Goal: Task Accomplishment & Management: Manage account settings

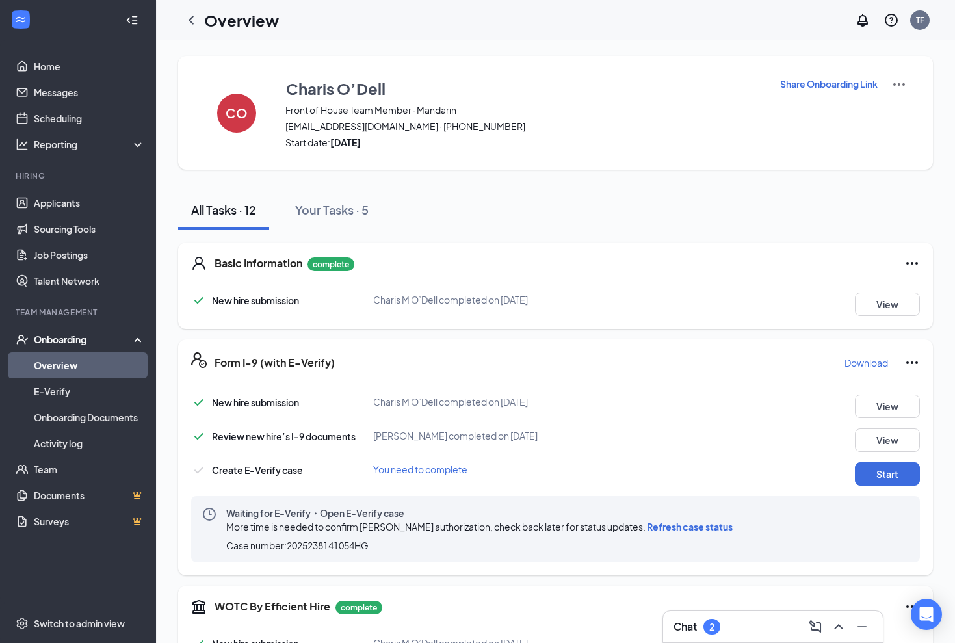
click at [664, 532] on span "Refresh case status" at bounding box center [690, 527] width 86 height 12
click at [62, 198] on link "Applicants" at bounding box center [89, 203] width 111 height 26
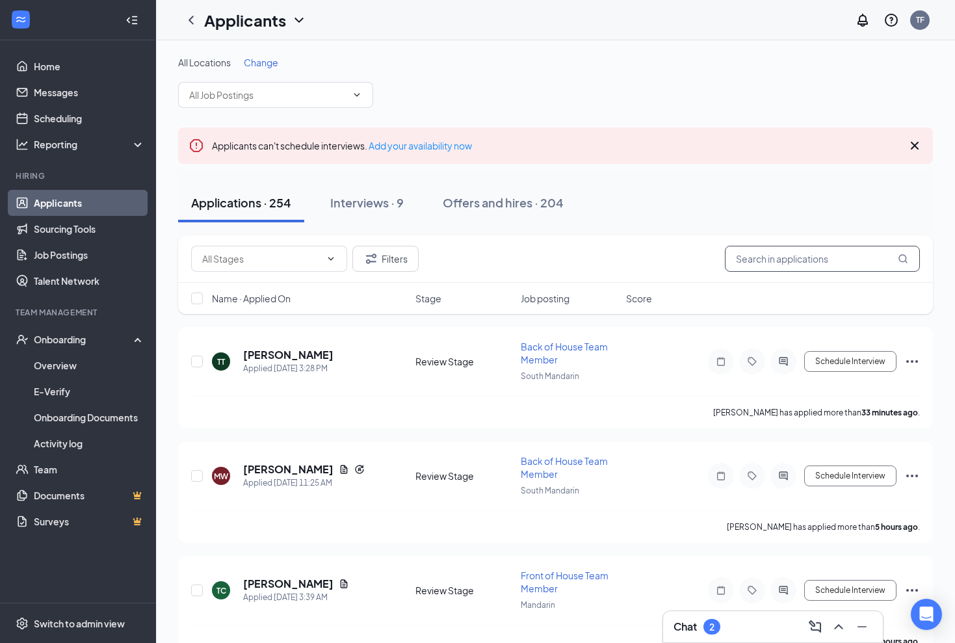
click at [794, 265] on input "text" at bounding box center [822, 259] width 195 height 26
type input "[PERSON_NAME]"
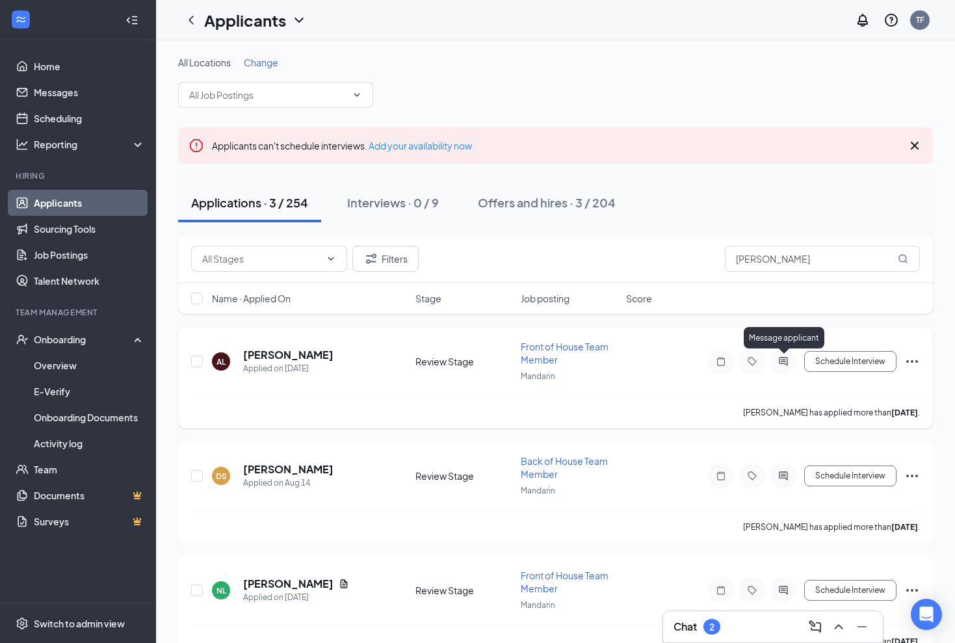
click at [784, 361] on icon "ActiveChat" at bounding box center [783, 361] width 16 height 10
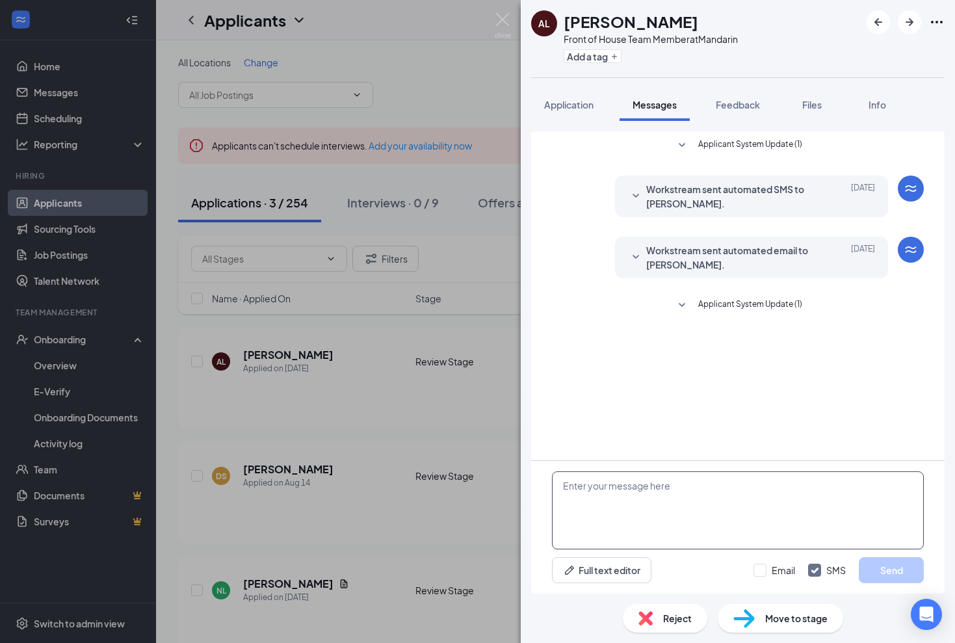
click at [611, 497] on textarea at bounding box center [738, 510] width 372 height 78
type textarea "Addison- Thank you for your application to CFA Mandarin. I would like to schedu…"
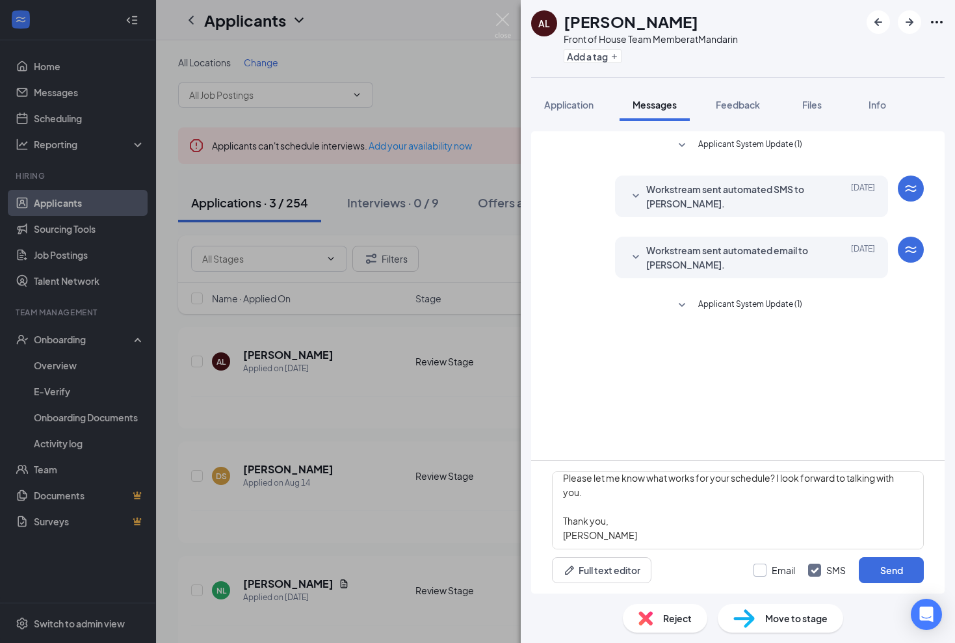
click at [758, 571] on div at bounding box center [759, 569] width 13 height 13
click at [758, 571] on input "Email" at bounding box center [774, 569] width 42 height 13
checkbox input "true"
click at [887, 567] on button "Send" at bounding box center [891, 570] width 65 height 26
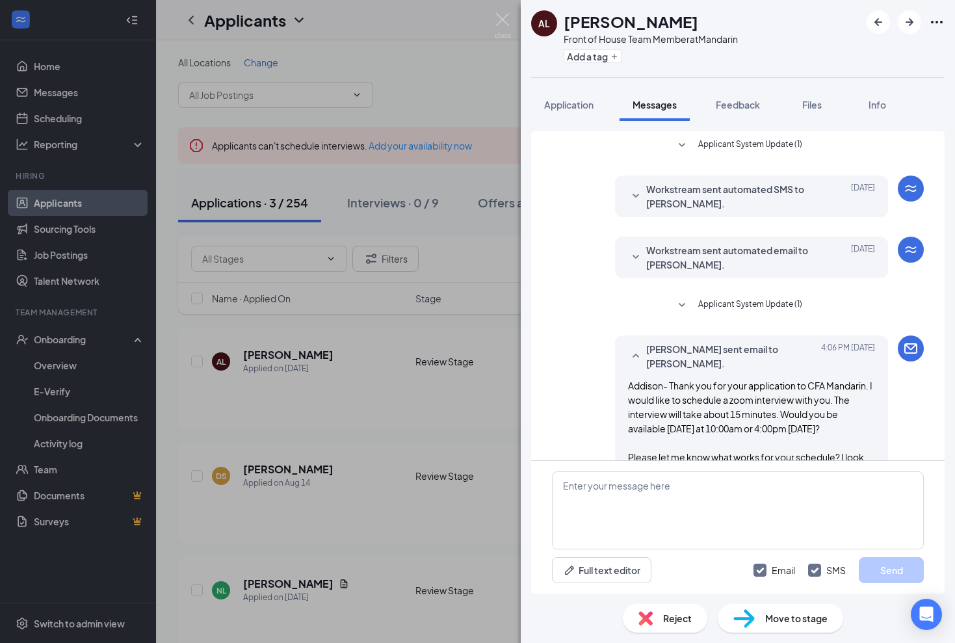
scroll to position [292, 0]
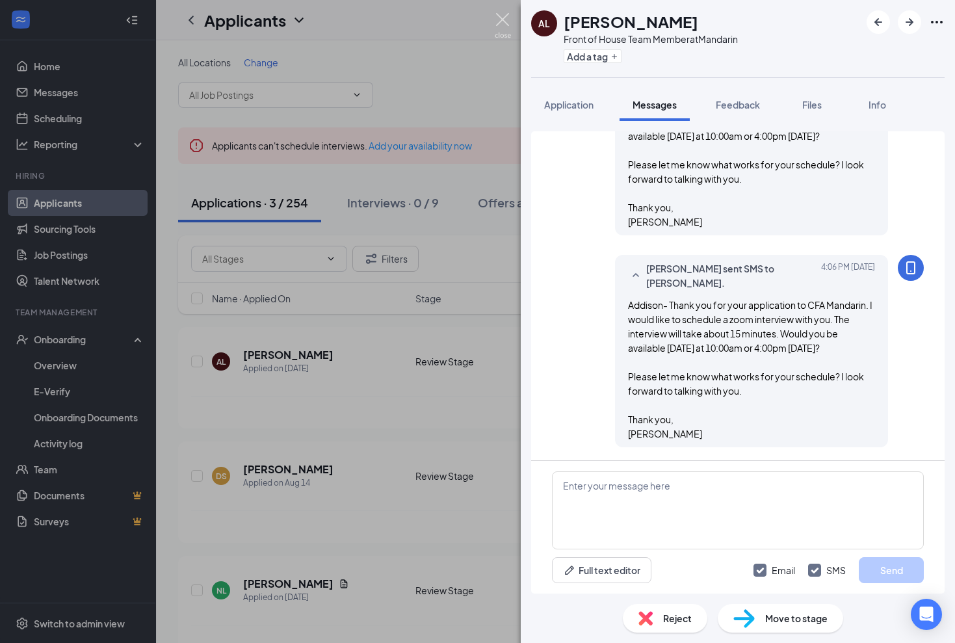
click at [507, 25] on img at bounding box center [503, 25] width 16 height 25
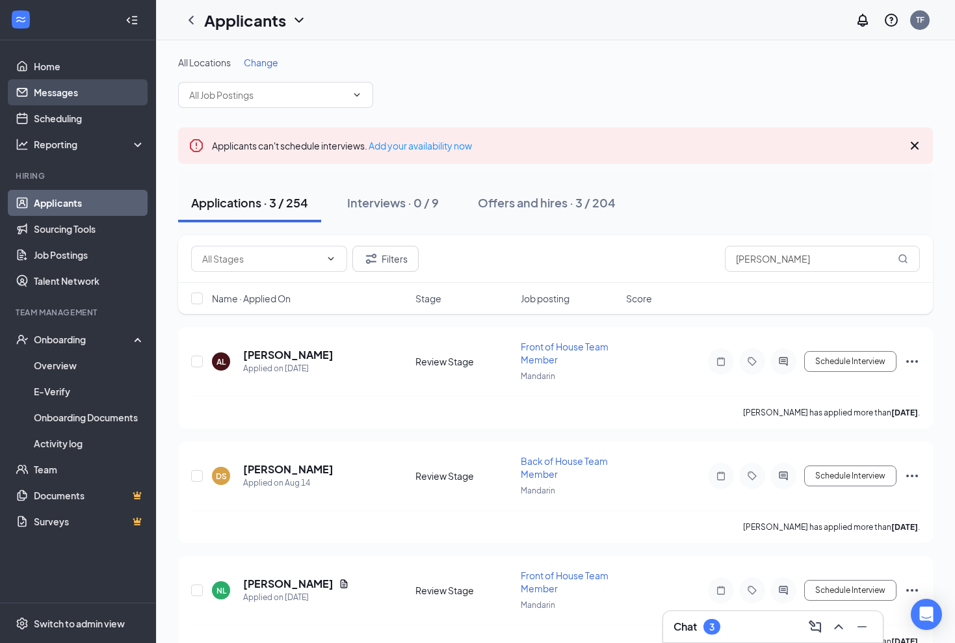
click at [66, 94] on link "Messages" at bounding box center [89, 92] width 111 height 26
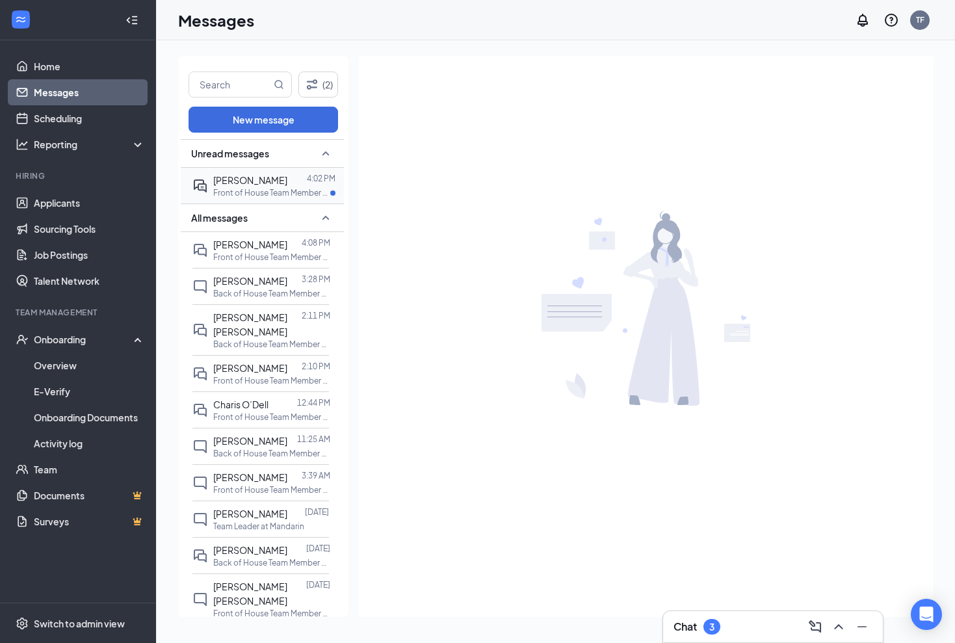
click at [243, 194] on p "Front of House Team Member at [GEOGRAPHIC_DATA]" at bounding box center [271, 192] width 117 height 11
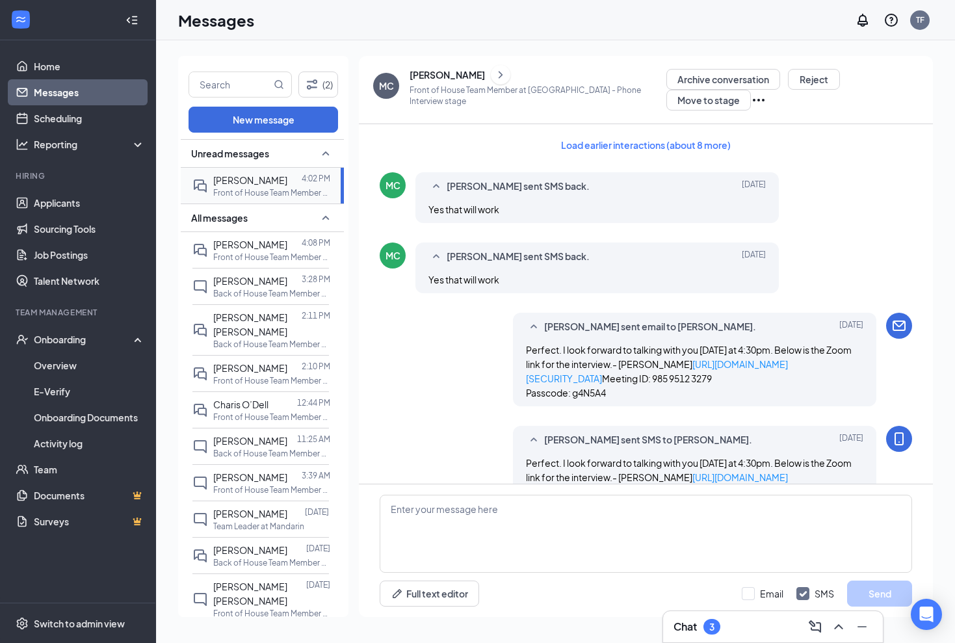
scroll to position [405, 0]
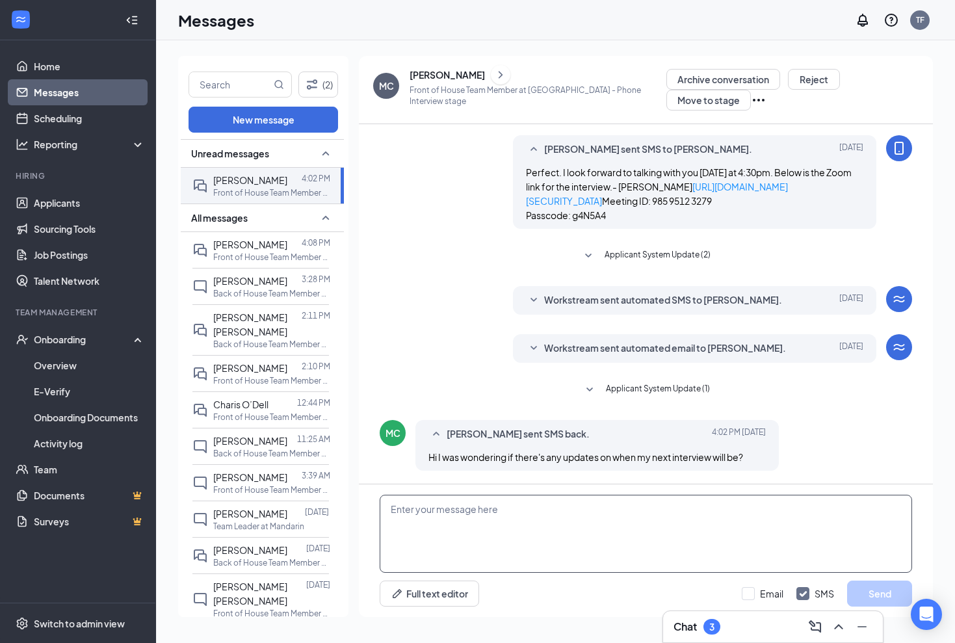
click at [450, 530] on textarea at bounding box center [646, 534] width 532 height 78
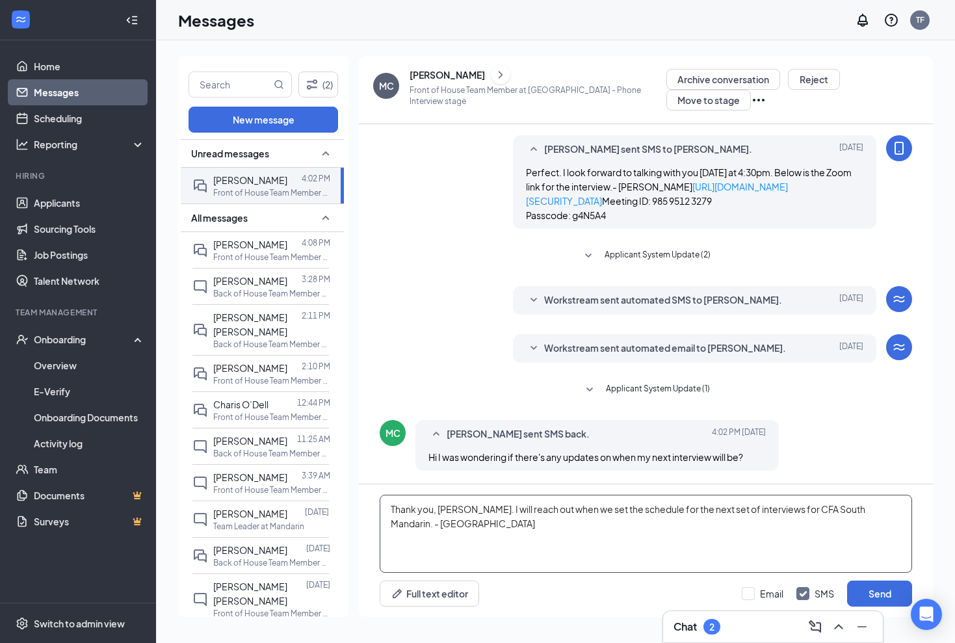
type textarea "Thank you, [PERSON_NAME]. I will reach out when we set the schedule for the nex…"
drag, startPoint x: 885, startPoint y: 533, endPoint x: 877, endPoint y: 595, distance: 63.0
click at [877, 595] on button "Send" at bounding box center [879, 593] width 65 height 26
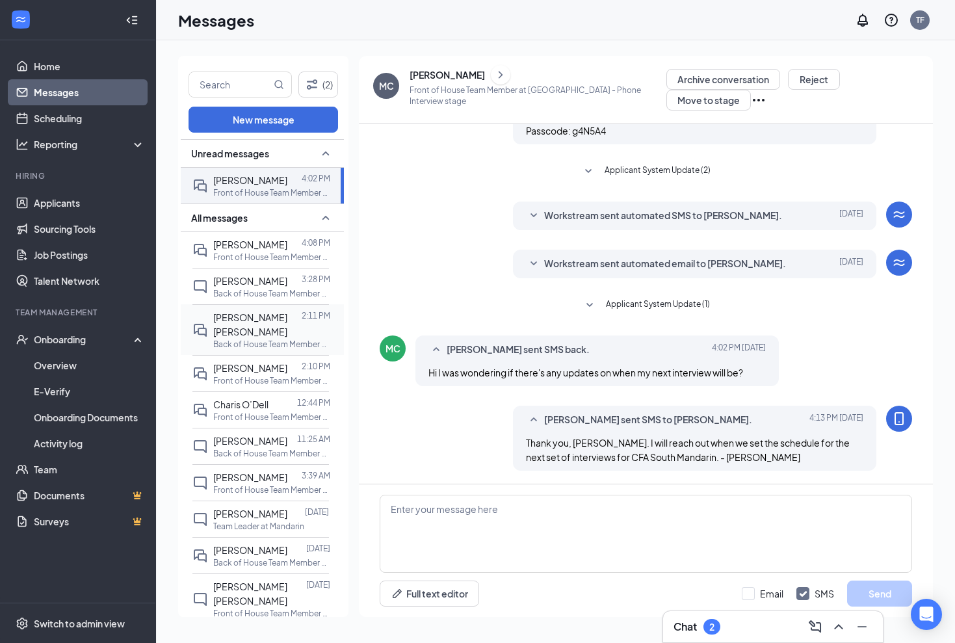
scroll to position [489, 0]
click at [59, 364] on link "Overview" at bounding box center [89, 365] width 111 height 26
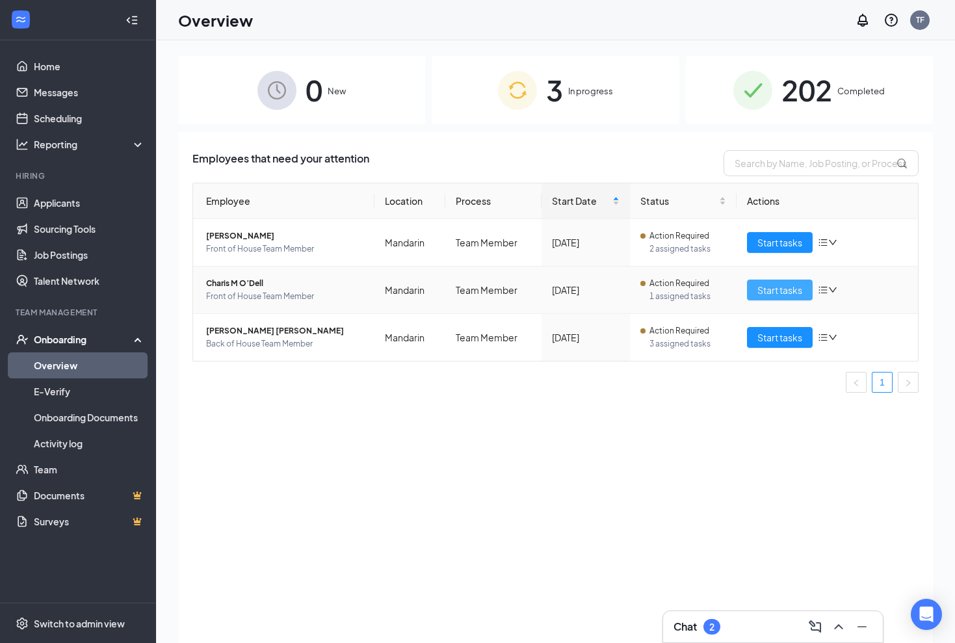
click at [765, 285] on span "Start tasks" at bounding box center [779, 290] width 45 height 14
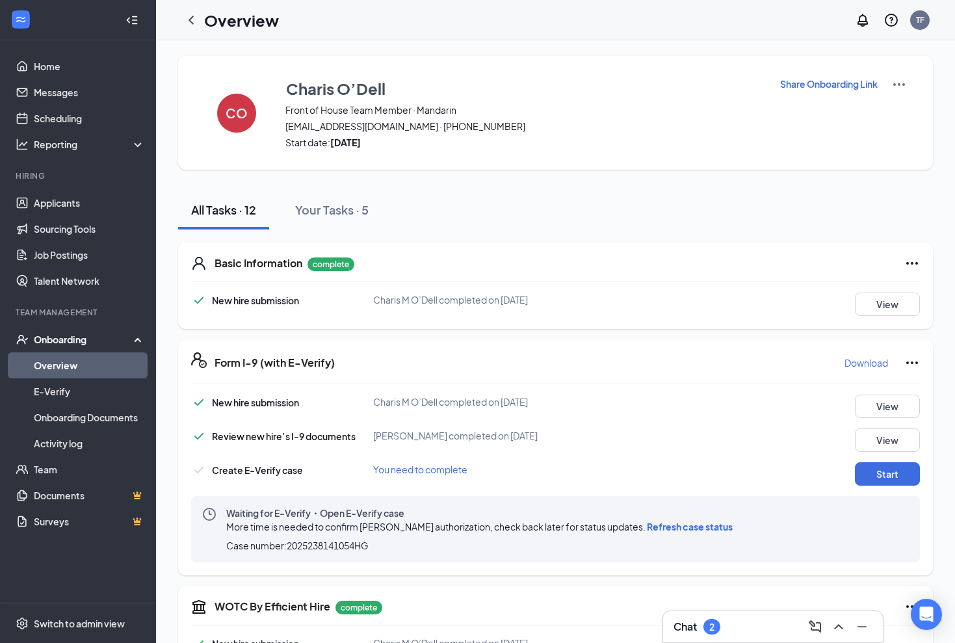
click at [661, 528] on span "Refresh case status" at bounding box center [690, 527] width 86 height 12
click at [69, 203] on link "Applicants" at bounding box center [89, 203] width 111 height 26
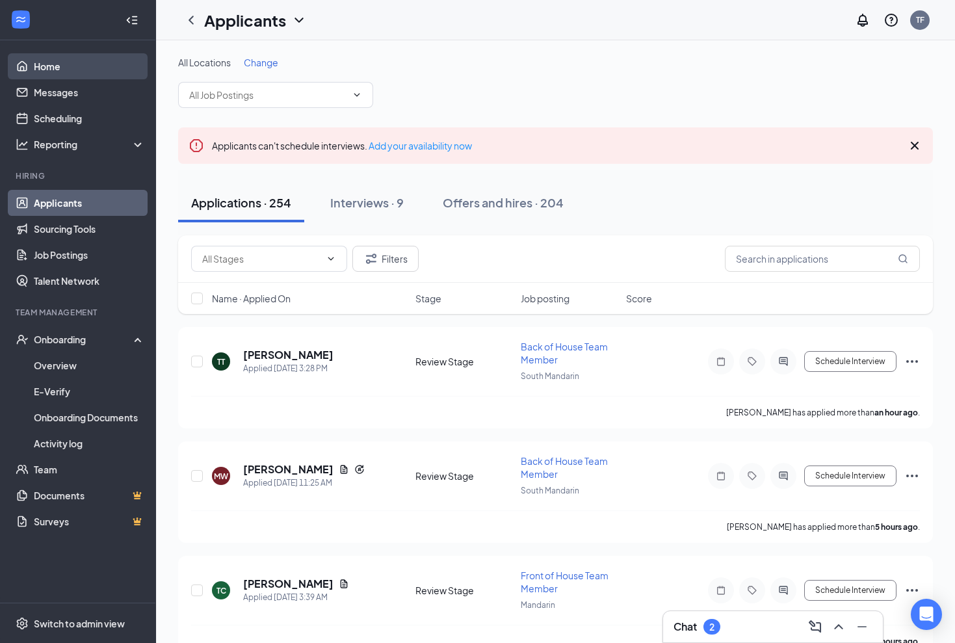
click at [51, 61] on link "Home" at bounding box center [89, 66] width 111 height 26
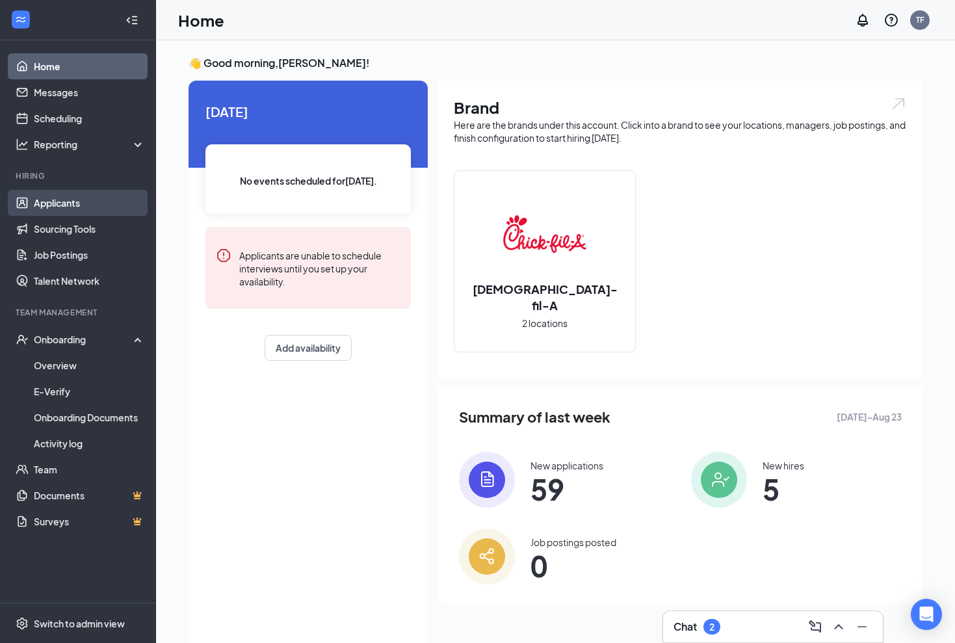
click at [75, 203] on link "Applicants" at bounding box center [89, 203] width 111 height 26
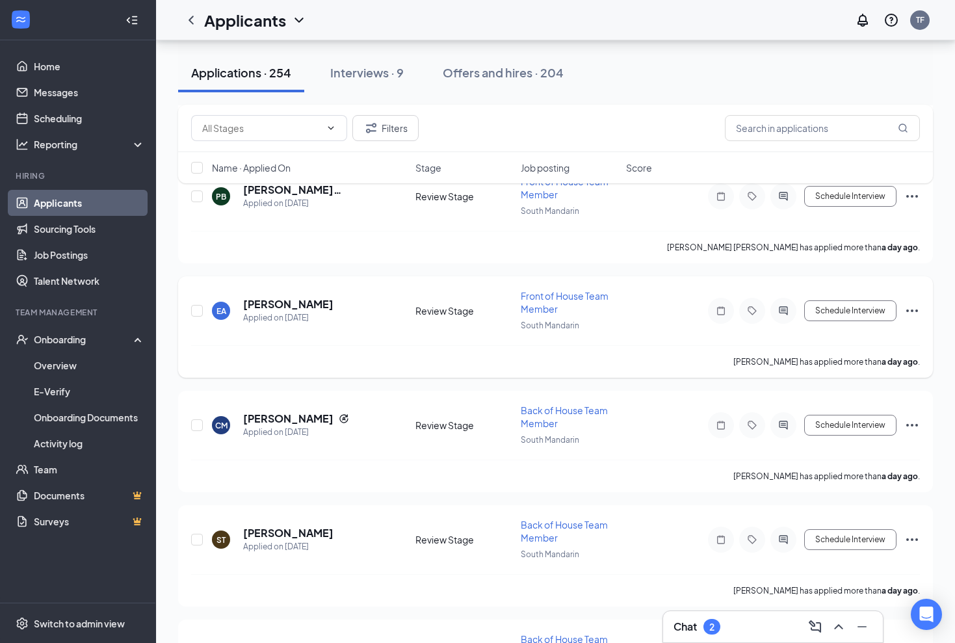
scroll to position [602, 0]
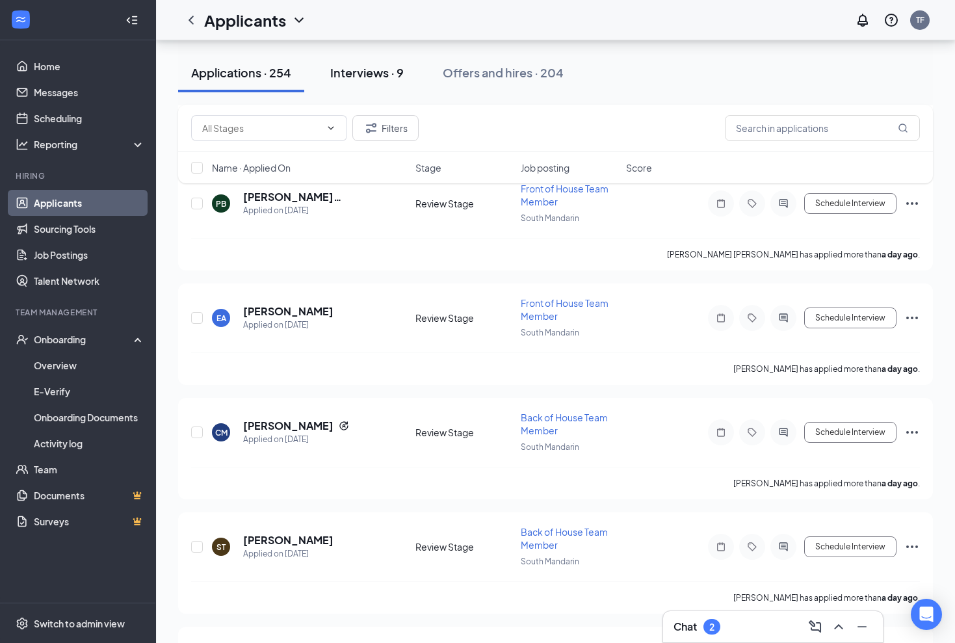
click at [369, 78] on div "Interviews · 9" at bounding box center [366, 72] width 73 height 16
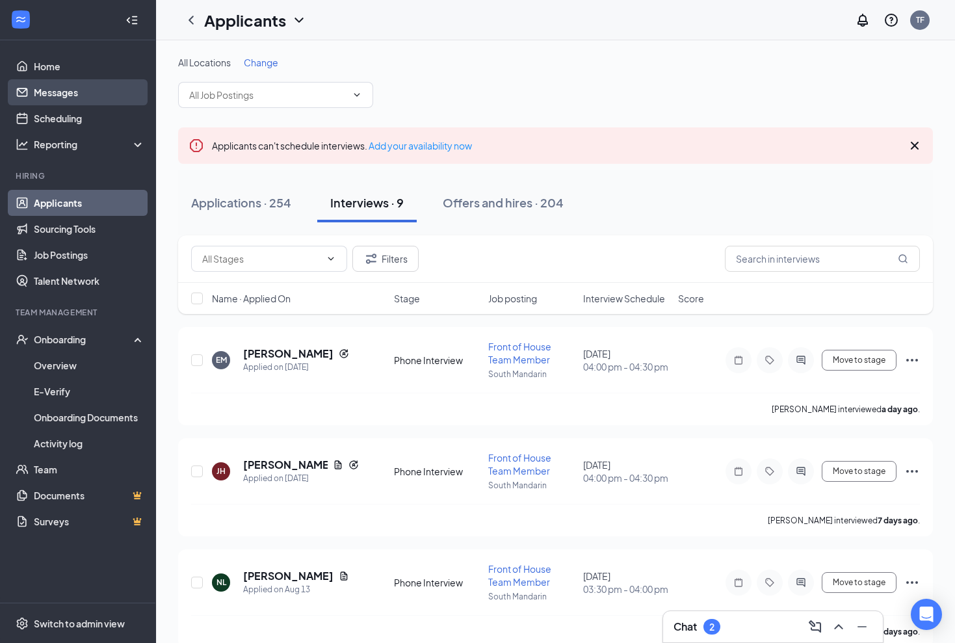
click at [66, 92] on link "Messages" at bounding box center [89, 92] width 111 height 26
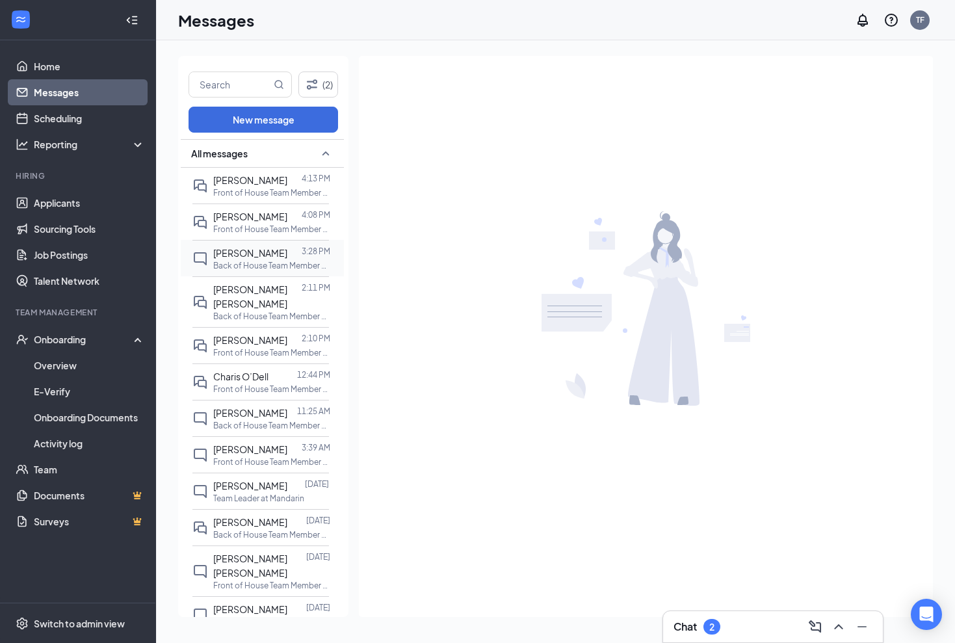
click at [287, 259] on div at bounding box center [294, 253] width 14 height 14
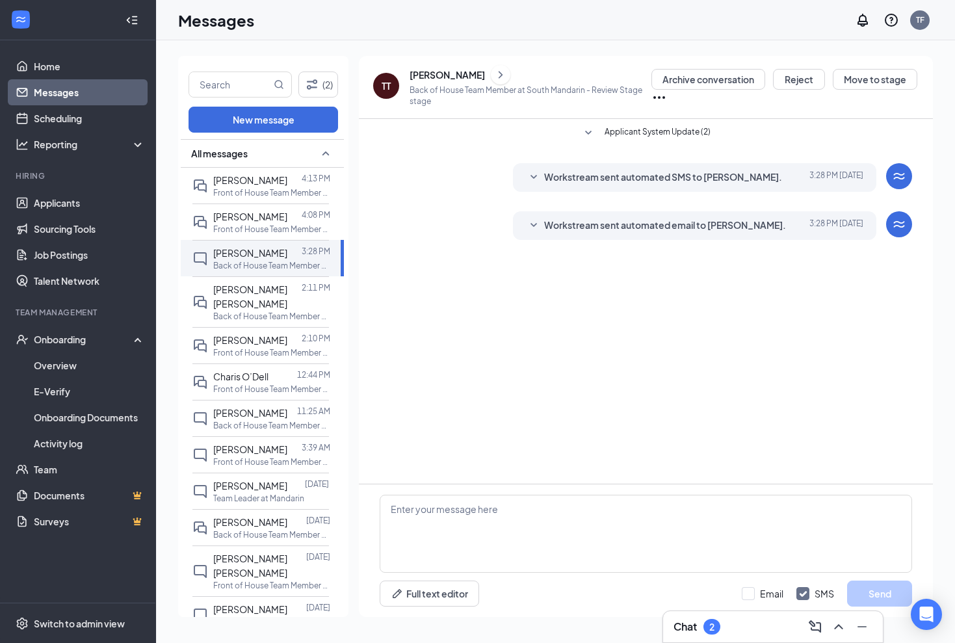
click at [432, 76] on div "[PERSON_NAME]" at bounding box center [446, 74] width 75 height 13
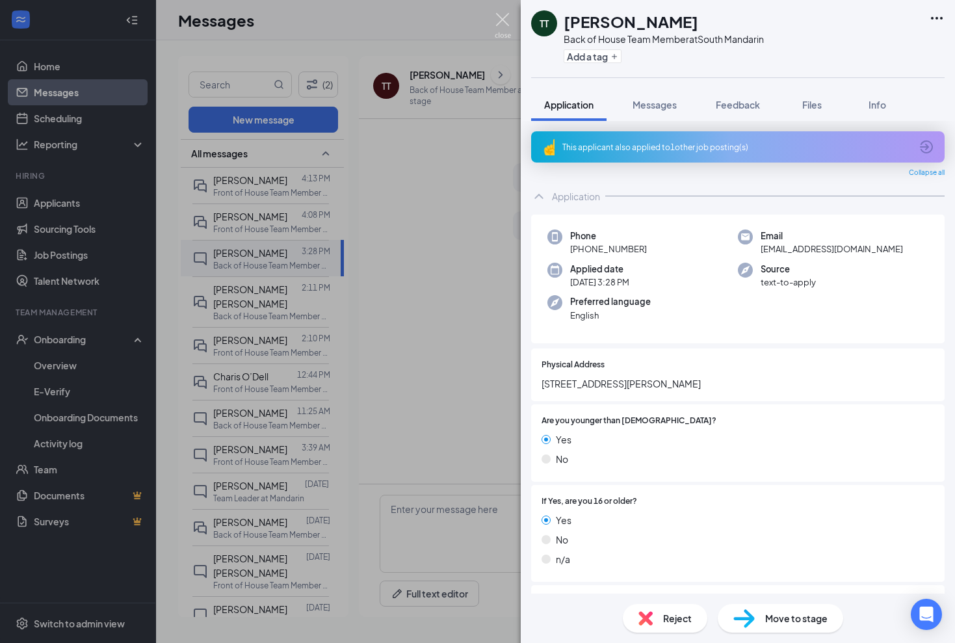
click at [502, 15] on img at bounding box center [503, 25] width 16 height 25
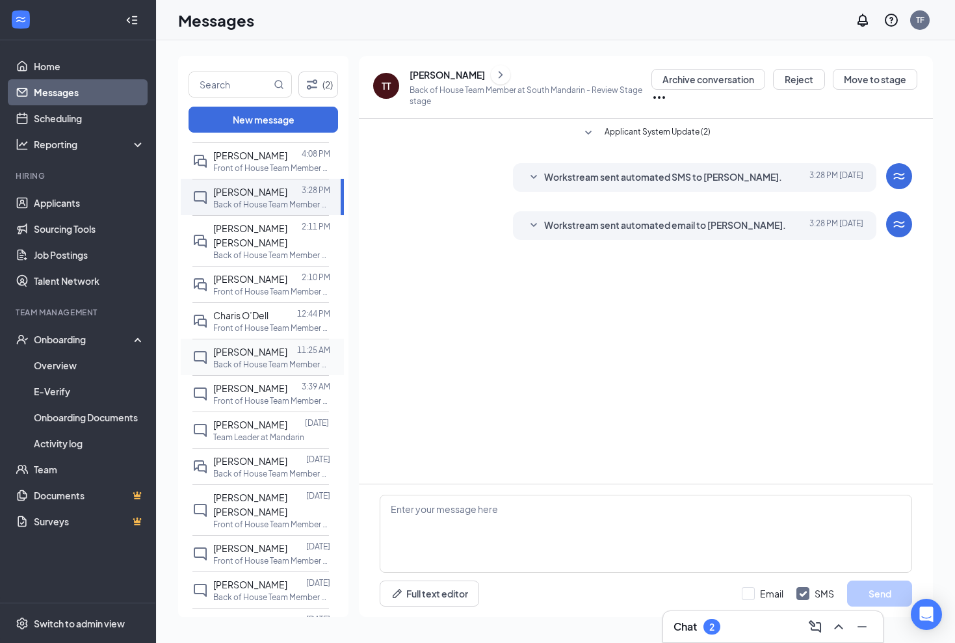
scroll to position [130, 0]
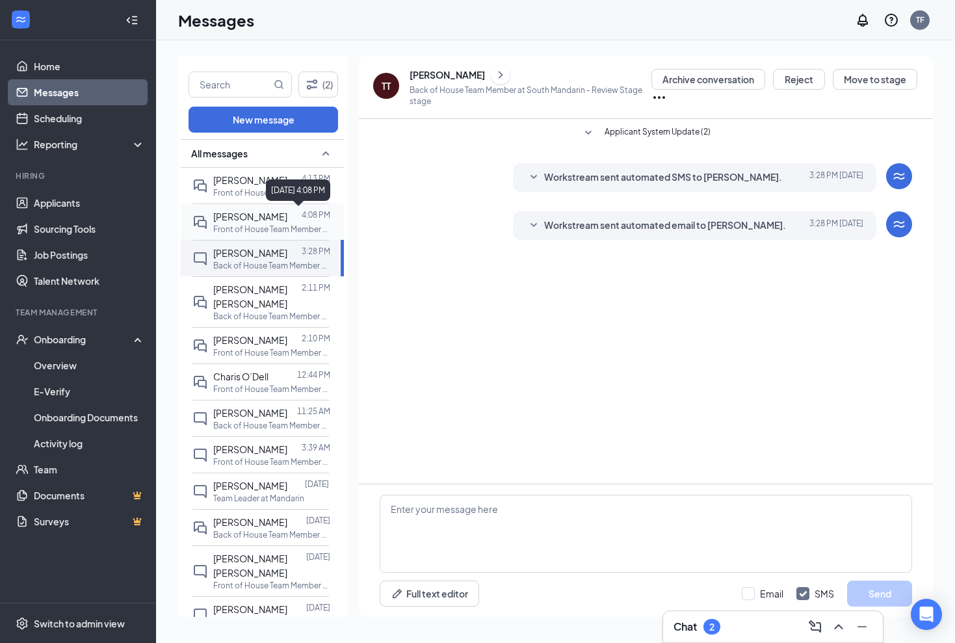
click at [302, 216] on p "4:08 PM" at bounding box center [316, 214] width 29 height 11
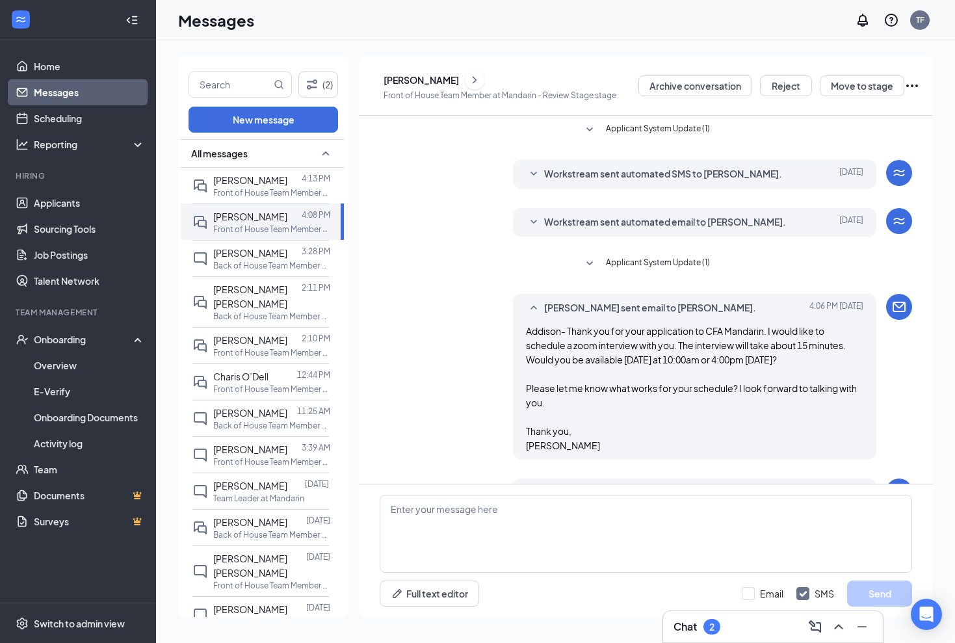
scroll to position [246, 0]
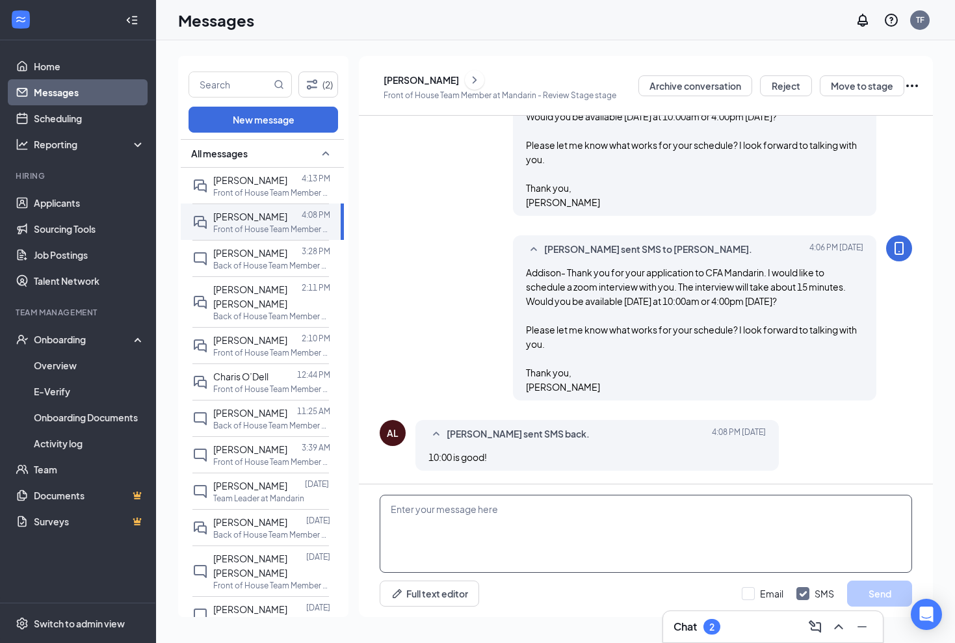
click at [491, 507] on textarea at bounding box center [646, 534] width 532 height 78
type textarea "p"
paste textarea "[URL][DOMAIN_NAME][SECURITY_DATA] Meeting ID: 985 9512 3279 Passcode: g4N5A4"
type textarea "Perfect. I look forward to talking with you [DATE] morning at 10:00. Here is th…"
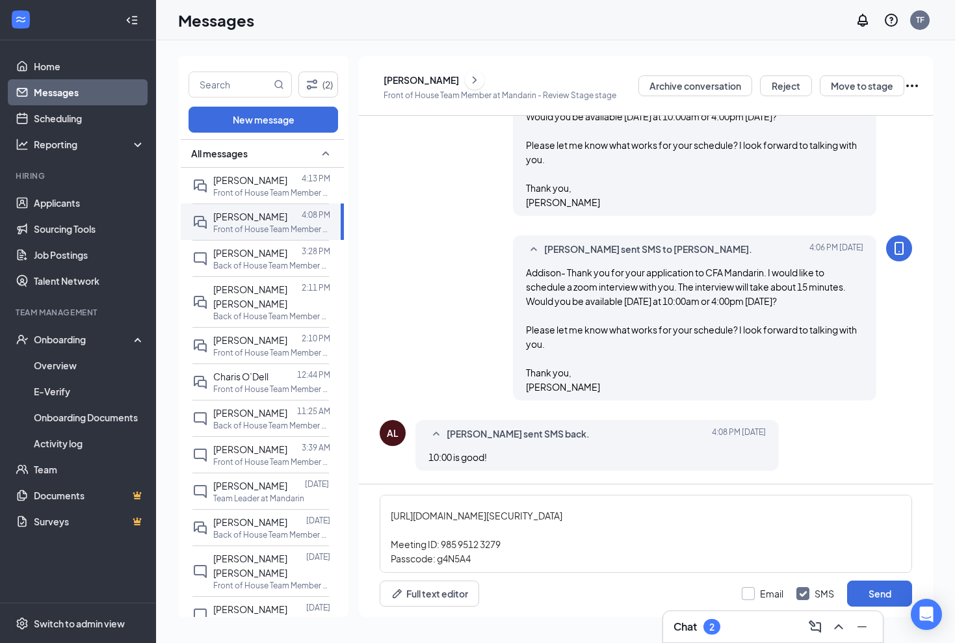
click at [749, 594] on input "Email" at bounding box center [763, 593] width 42 height 13
checkbox input "true"
click at [896, 585] on button "Send" at bounding box center [879, 593] width 65 height 26
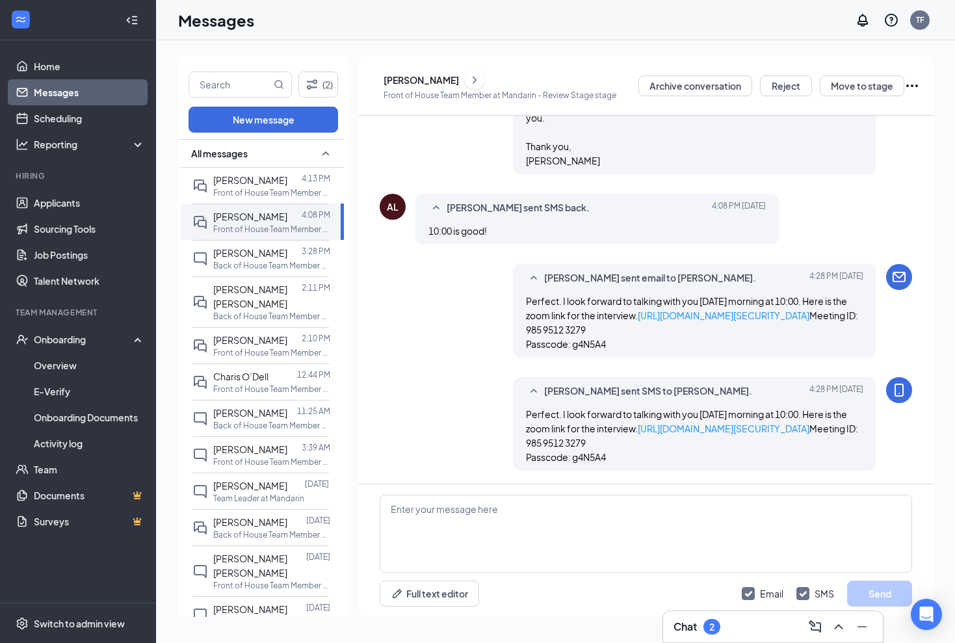
scroll to position [615, 0]
click at [62, 206] on link "Applicants" at bounding box center [89, 203] width 111 height 26
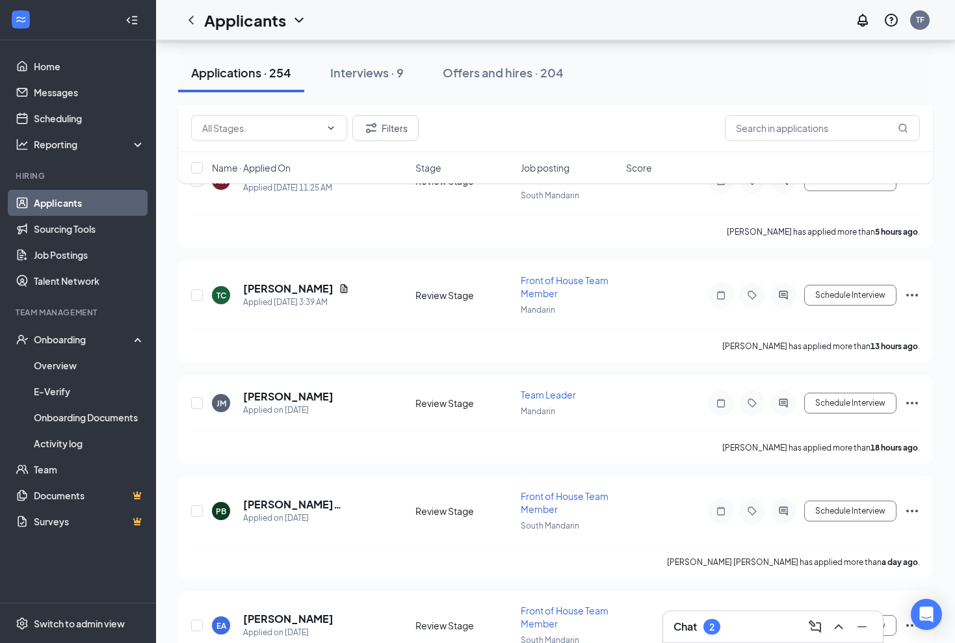
scroll to position [298, 0]
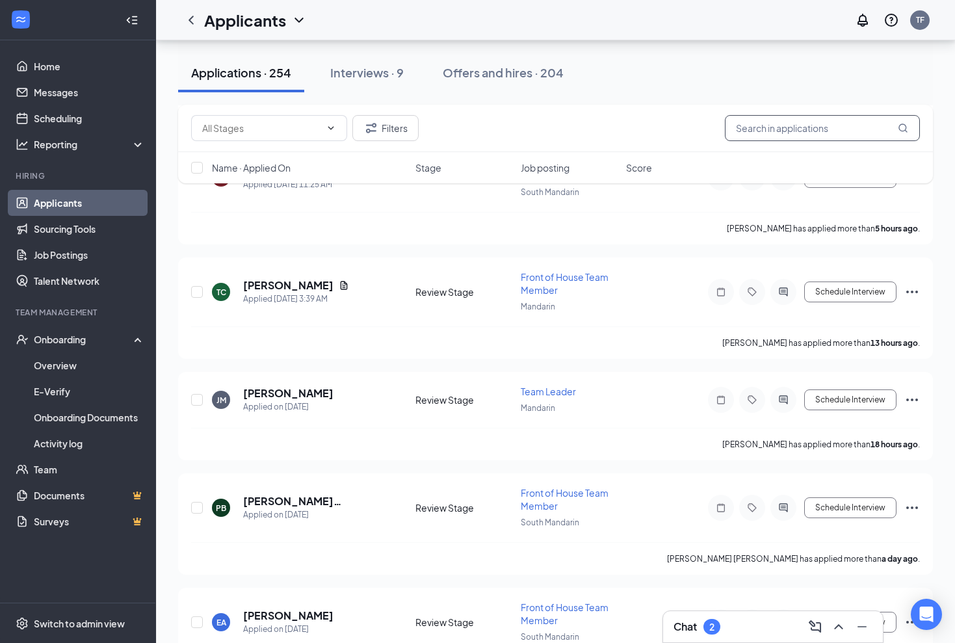
click at [779, 132] on input "text" at bounding box center [822, 128] width 195 height 26
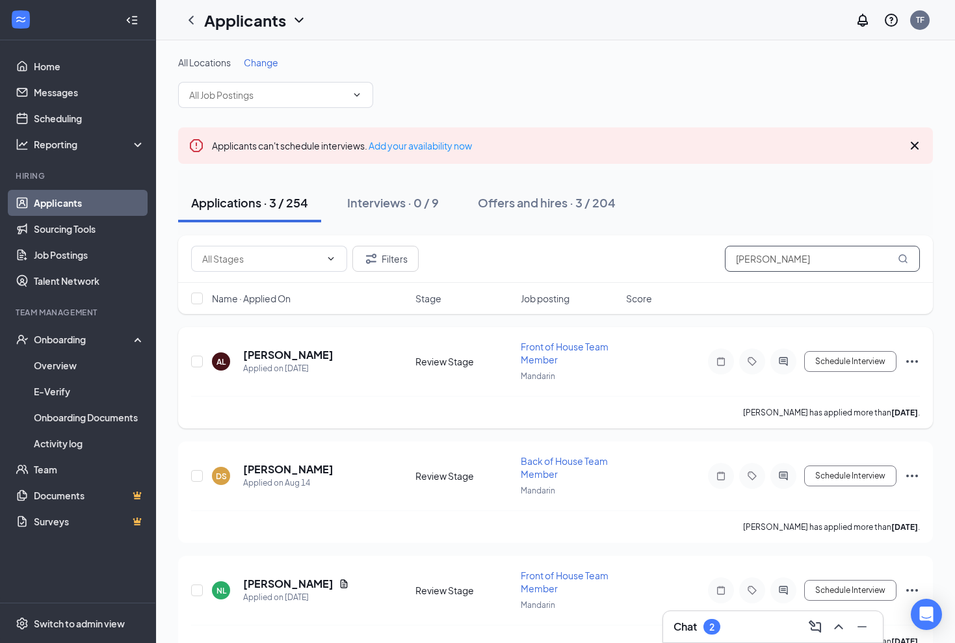
type input "[PERSON_NAME]"
click at [911, 360] on icon "Ellipses" at bounding box center [912, 362] width 16 height 16
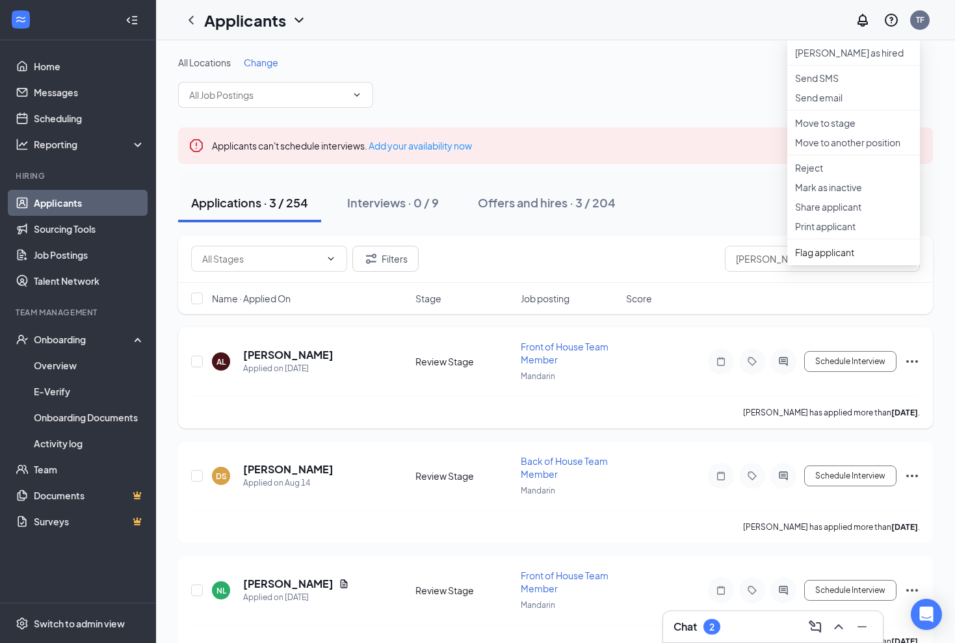
click at [504, 381] on div "[PERSON_NAME] Applied on [DATE] Review Stage Front of House Team Member Mandari…" at bounding box center [555, 368] width 729 height 56
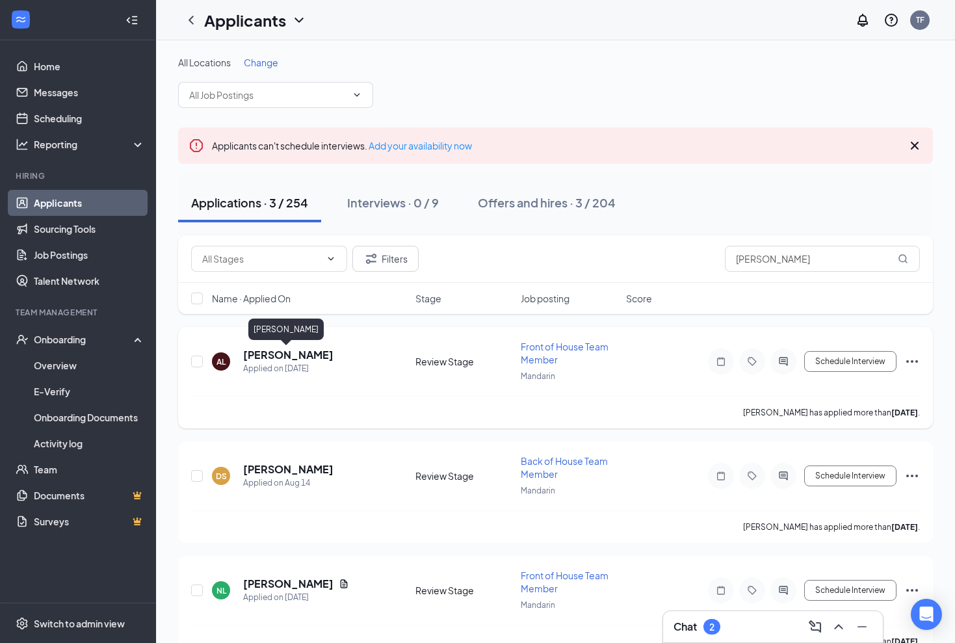
click at [302, 354] on h5 "[PERSON_NAME]" at bounding box center [288, 355] width 90 height 14
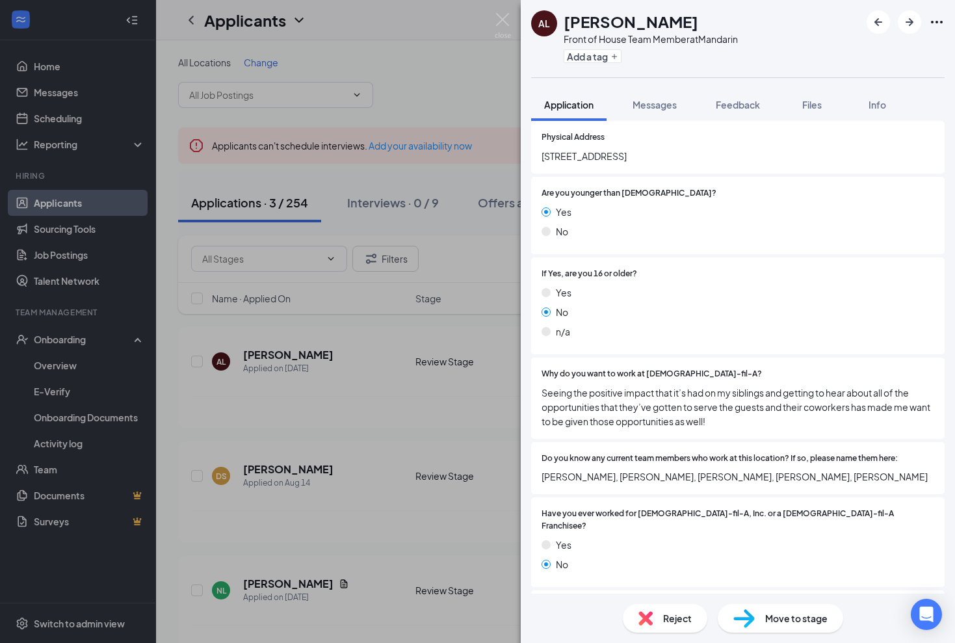
scroll to position [198, 0]
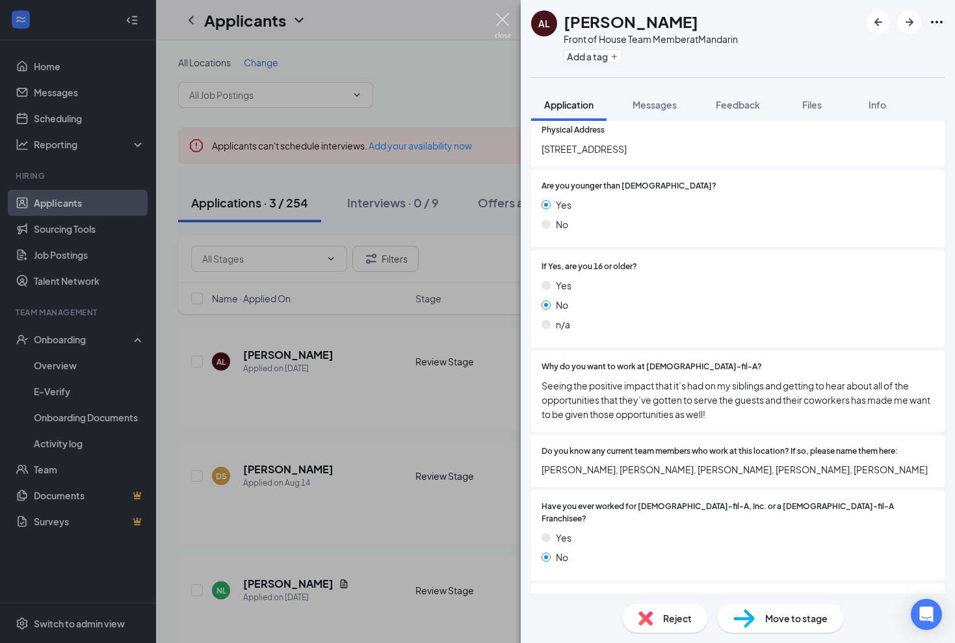
click at [499, 20] on img at bounding box center [503, 25] width 16 height 25
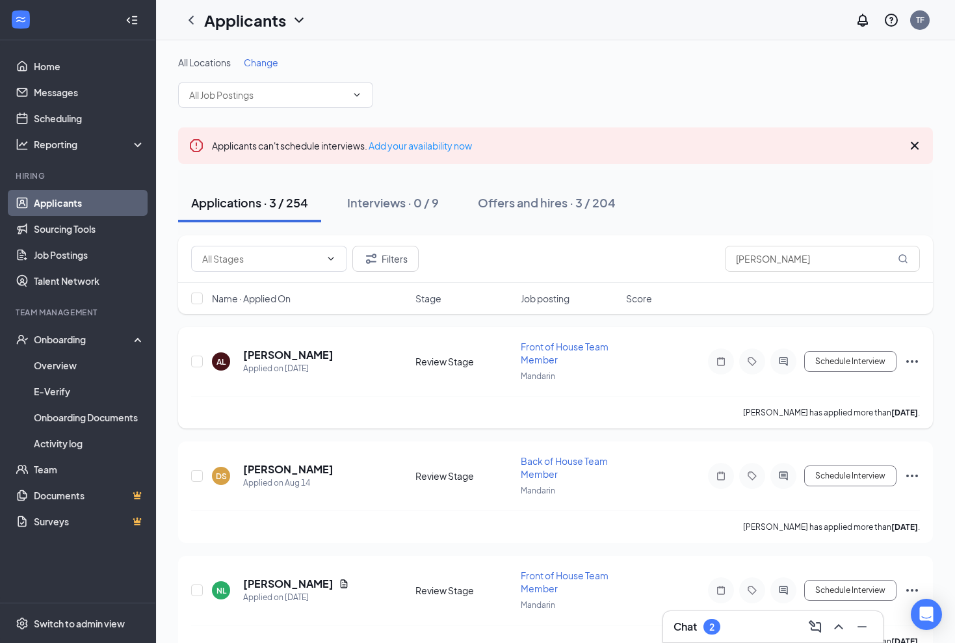
click at [912, 362] on icon "Ellipses" at bounding box center [912, 361] width 12 height 3
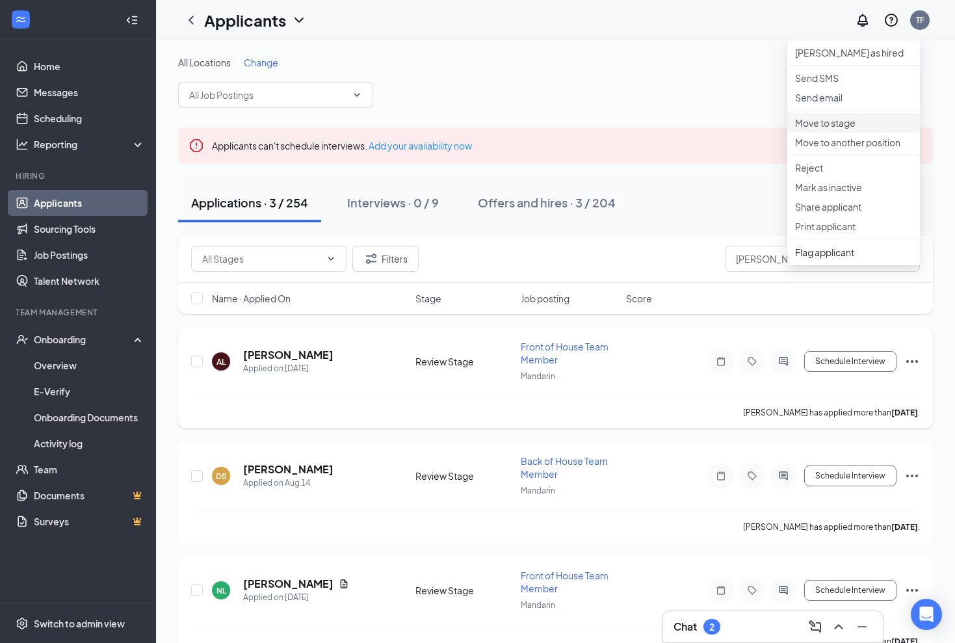
click at [833, 129] on p "Move to stage" at bounding box center [853, 122] width 117 height 13
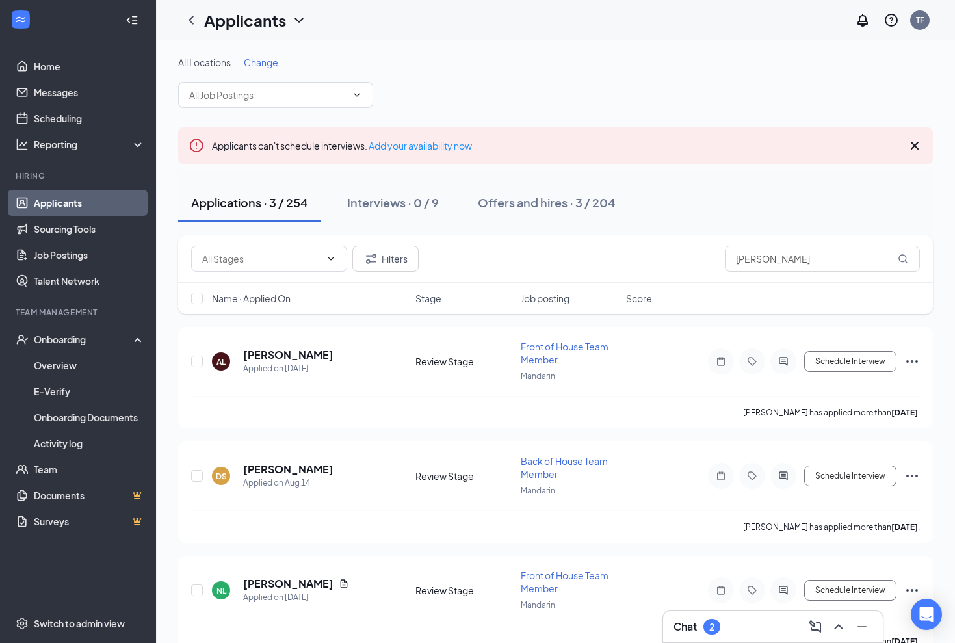
radio input "true"
radio input "false"
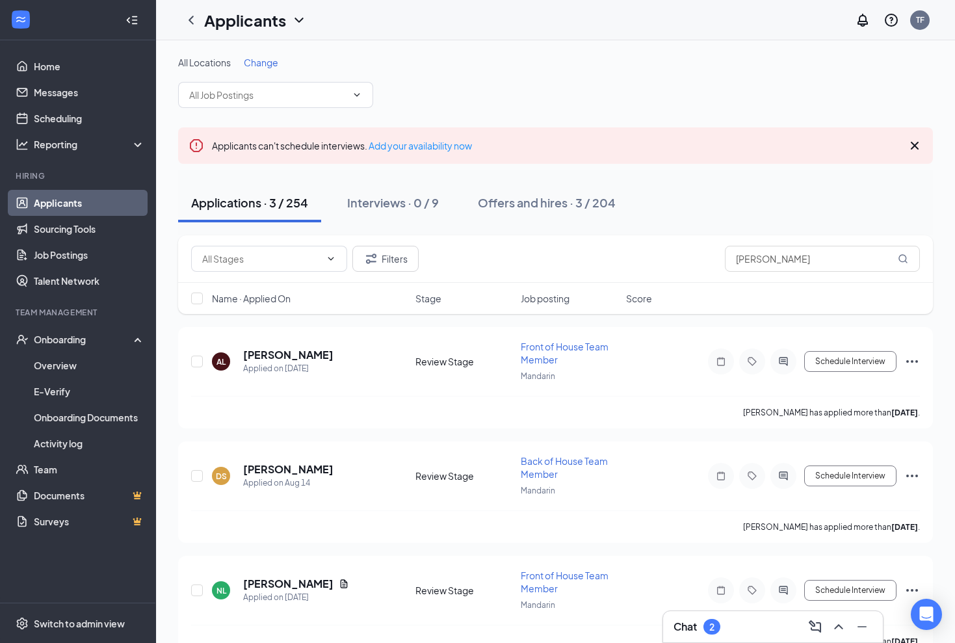
type input "[DATE]"
click at [46, 430] on span "10:00 AM" at bounding box center [27, 437] width 38 height 14
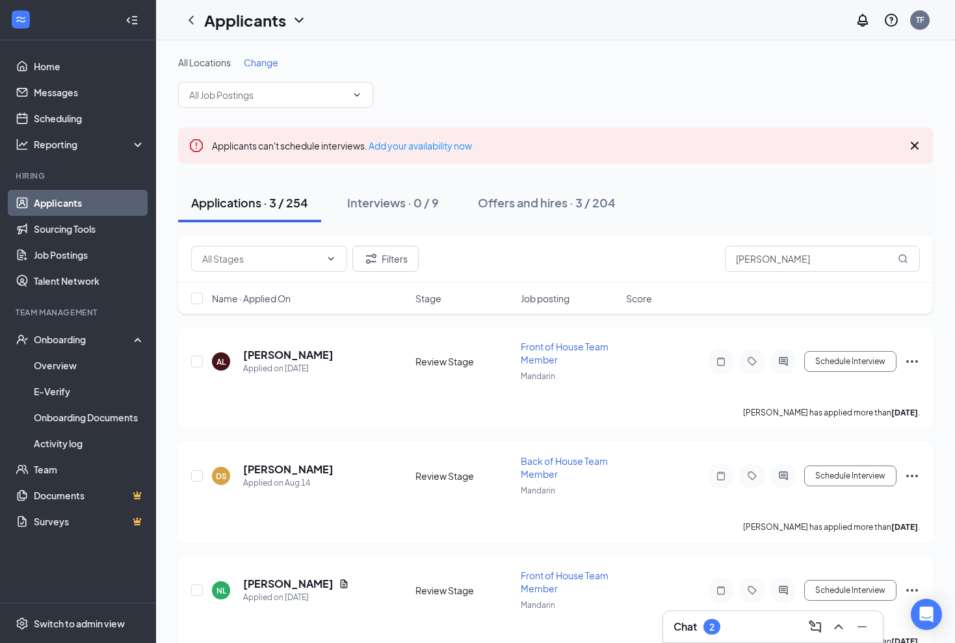
click at [46, 472] on span "10:30 AM" at bounding box center [27, 479] width 38 height 14
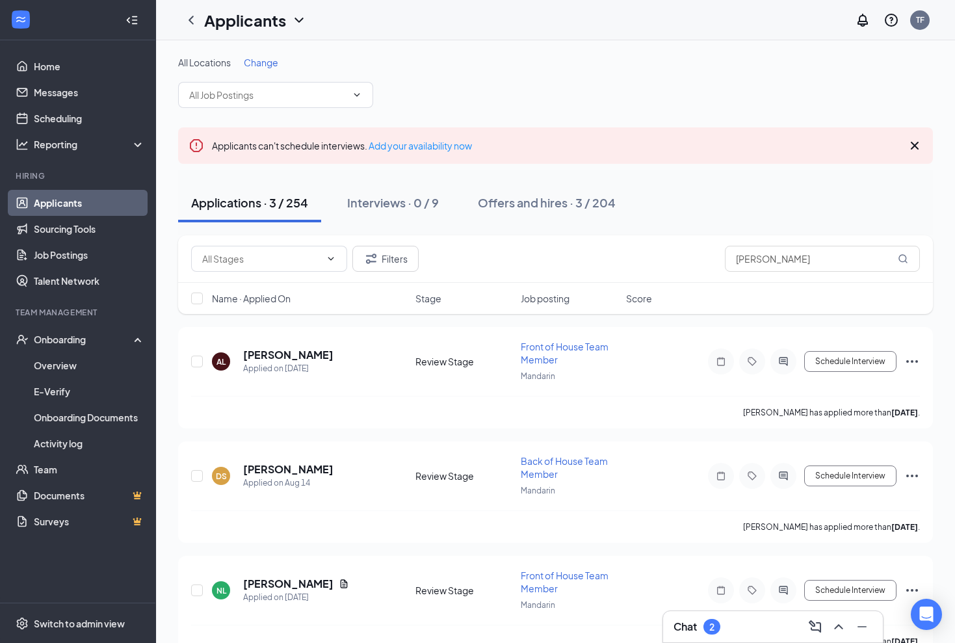
click at [378, 207] on div "Interviews · 0 / 9" at bounding box center [393, 202] width 92 height 16
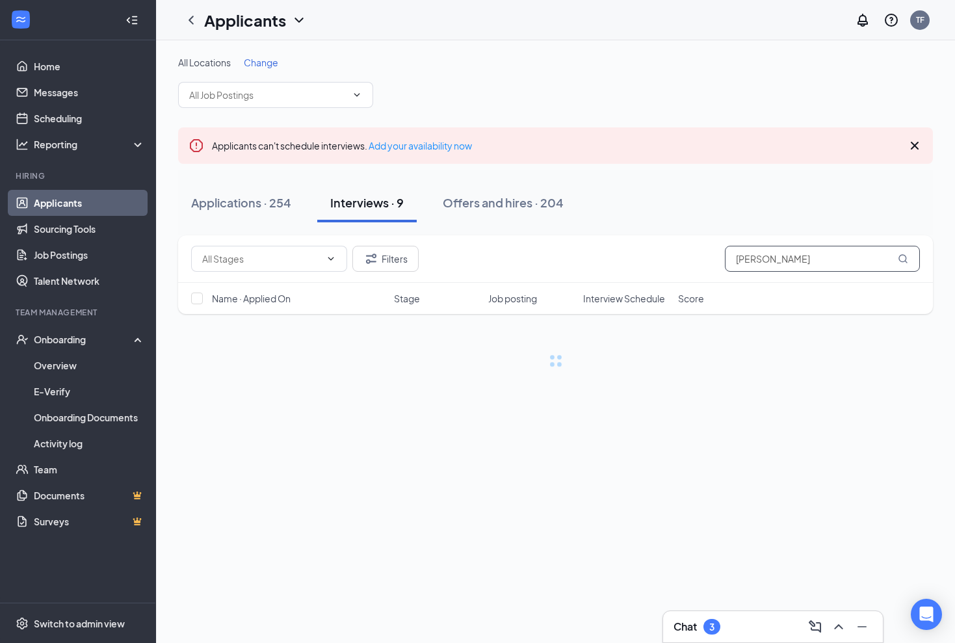
click at [786, 263] on input "[PERSON_NAME]" at bounding box center [822, 259] width 195 height 26
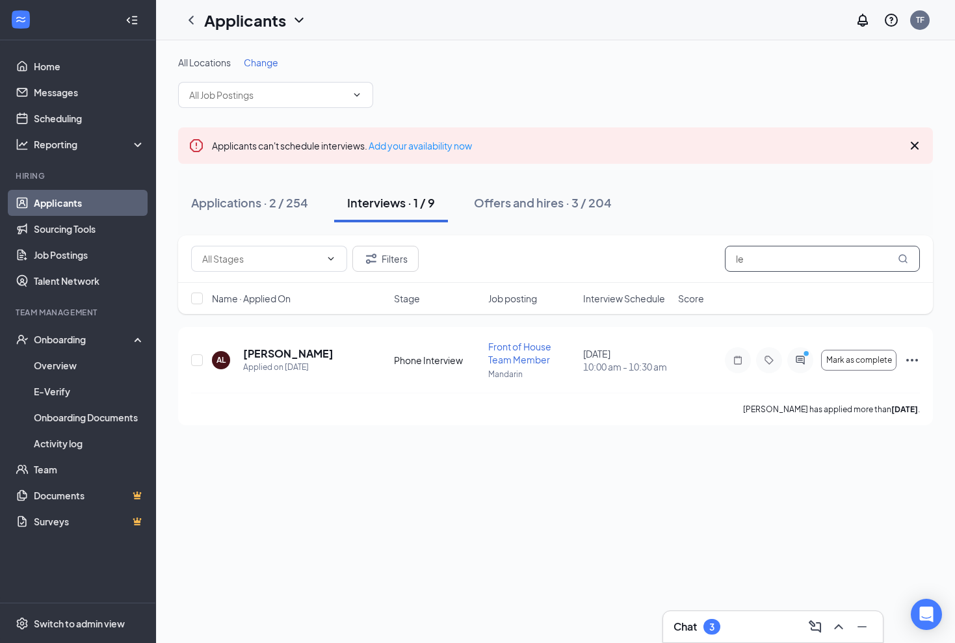
type input "l"
